Goal: Information Seeking & Learning: Learn about a topic

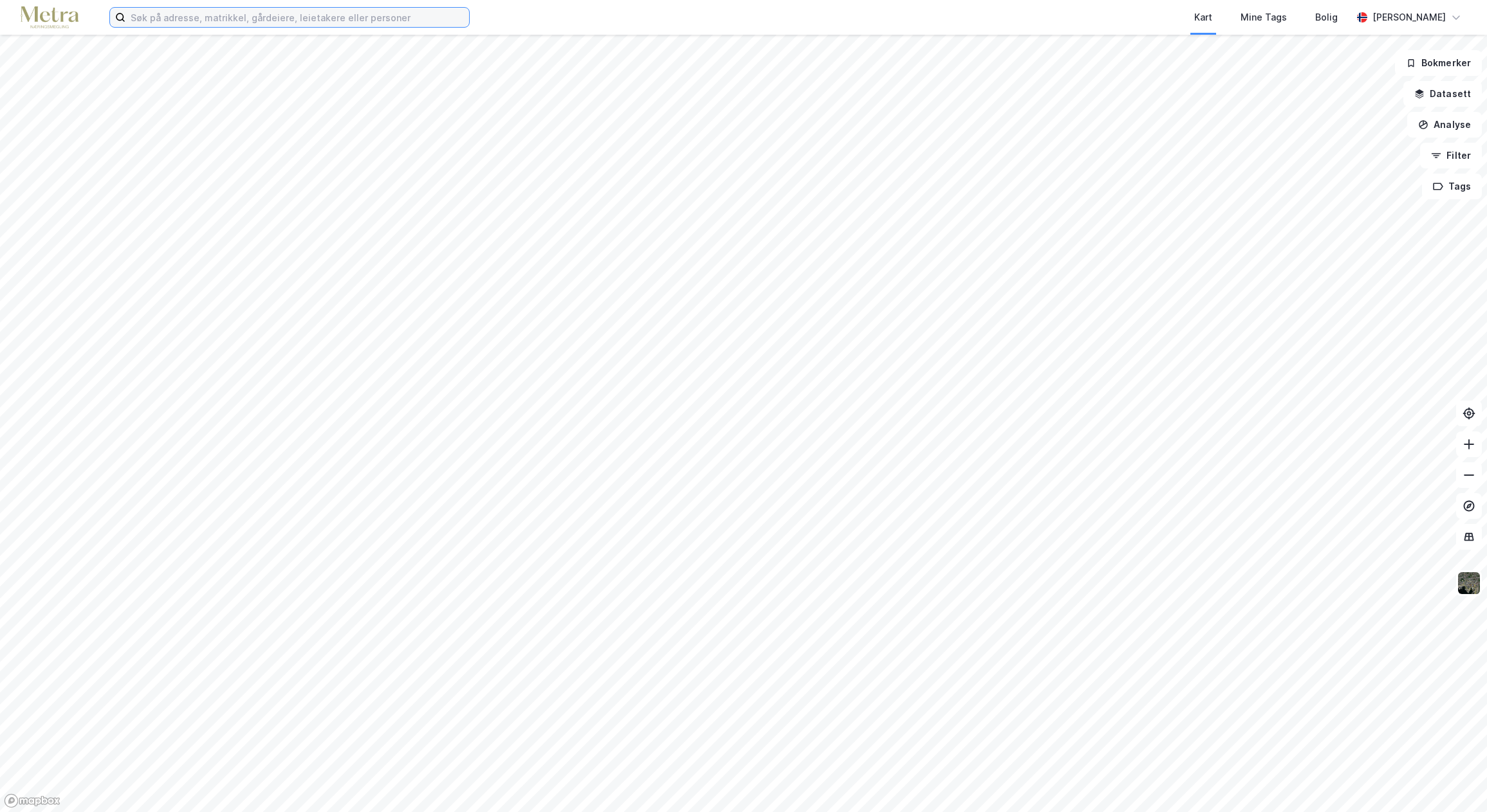
click at [200, 21] on input at bounding box center [297, 17] width 343 height 19
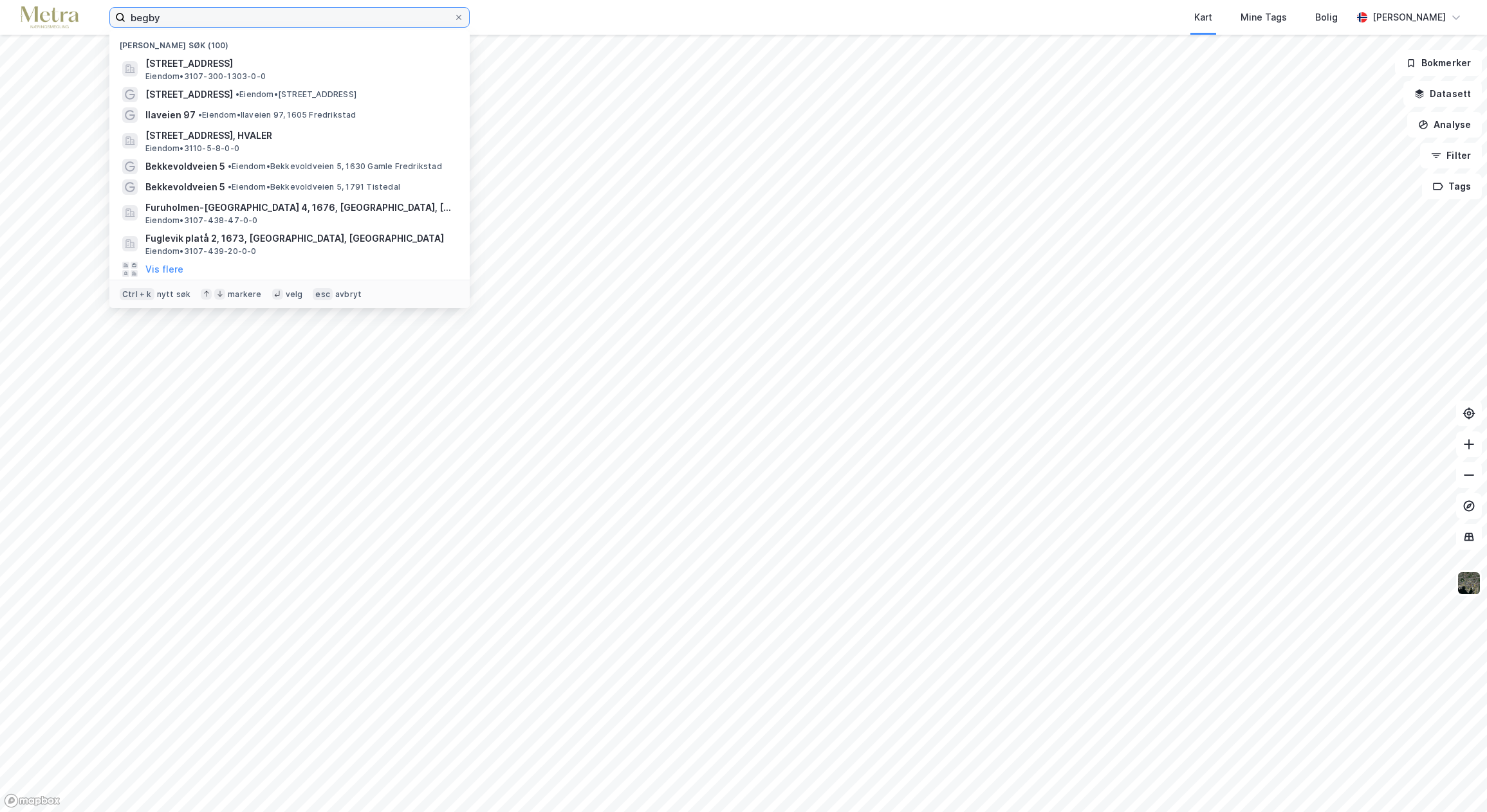
type input "begby"
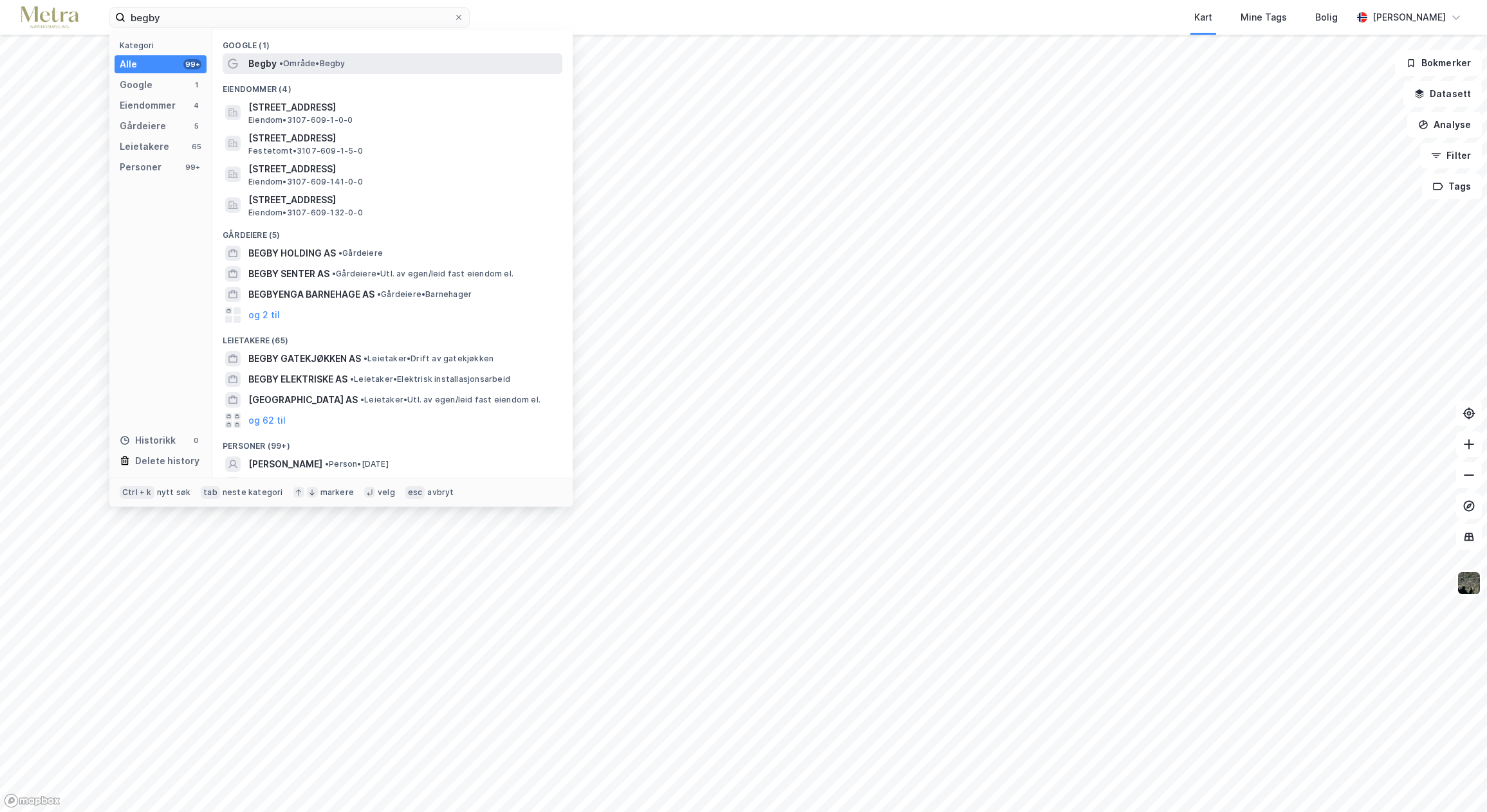
click at [295, 66] on span "• Område • [GEOGRAPHIC_DATA]" at bounding box center [312, 63] width 66 height 10
